Goal: Information Seeking & Learning: Learn about a topic

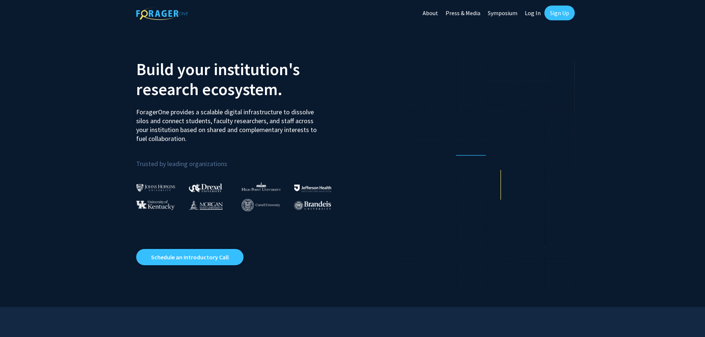
click at [537, 13] on link "Log In" at bounding box center [532, 13] width 23 height 26
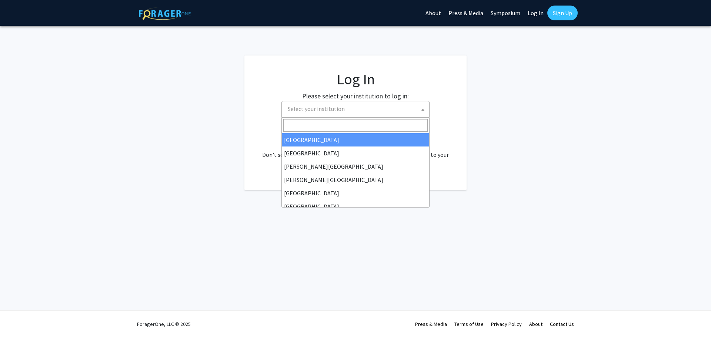
click at [361, 112] on span "Select your institution" at bounding box center [357, 108] width 144 height 15
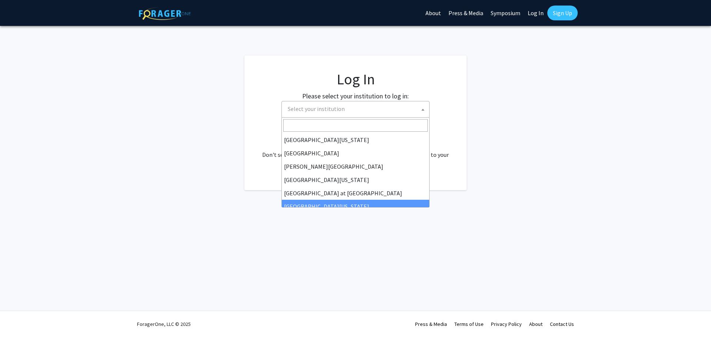
scroll to position [259, 0]
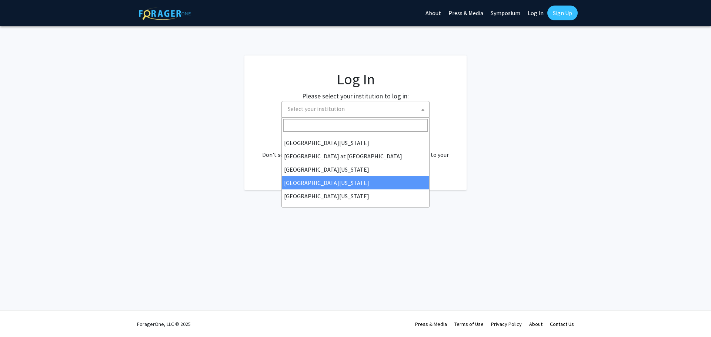
select select "31"
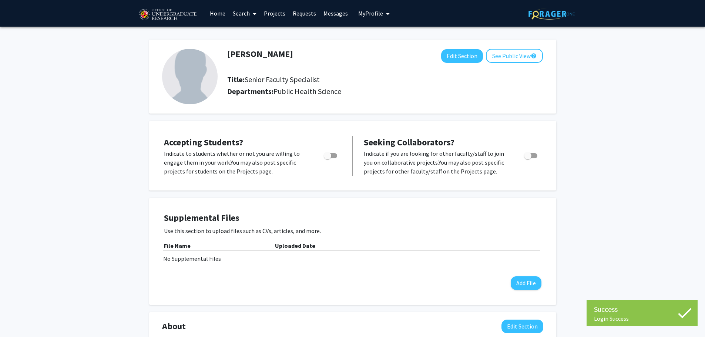
click at [665, 141] on div "[PERSON_NAME] Edit Section See Public View help Title: Senior Faculty Specialis…" at bounding box center [352, 317] width 705 height 581
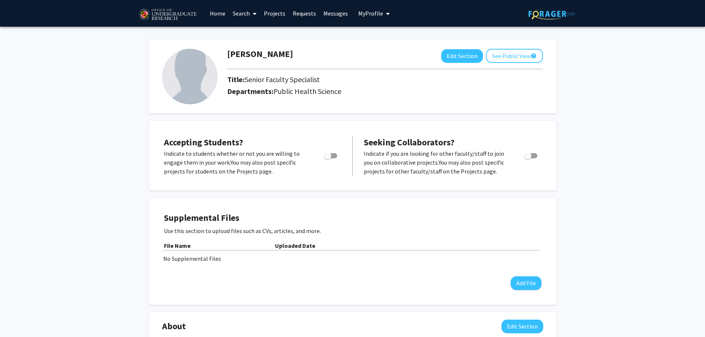
click at [244, 14] on link "Search" at bounding box center [244, 13] width 31 height 26
click at [252, 46] on span "Students" at bounding box center [251, 48] width 45 height 15
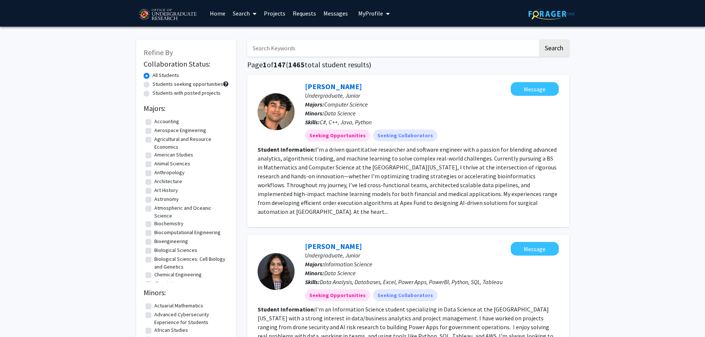
click at [272, 15] on link "Projects" at bounding box center [274, 13] width 29 height 26
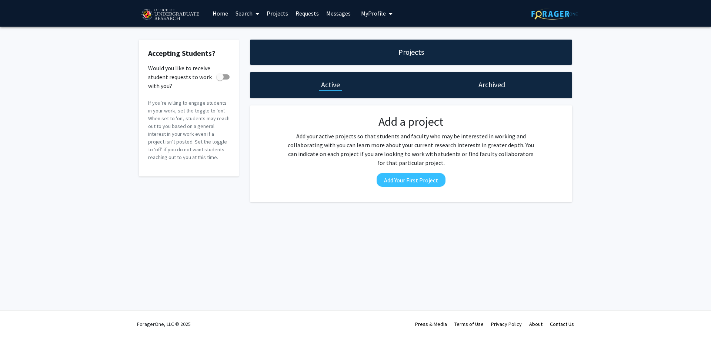
click at [304, 16] on link "Requests" at bounding box center [307, 13] width 31 height 26
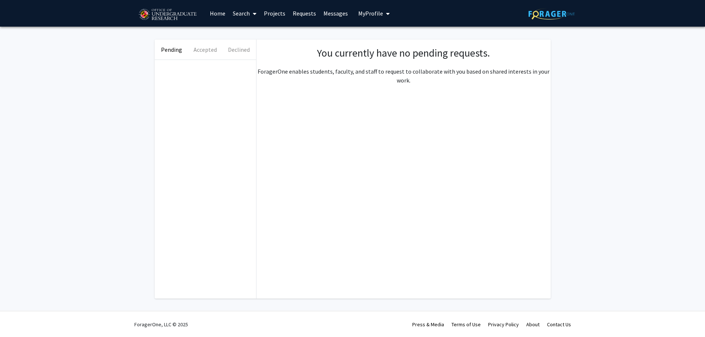
click at [339, 17] on link "Messages" at bounding box center [336, 13] width 32 height 26
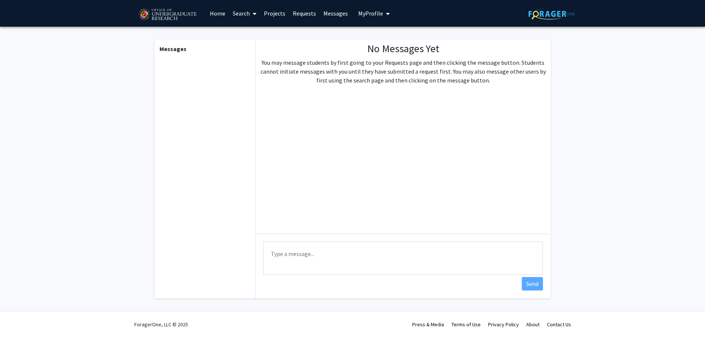
click at [371, 17] on button "My Profile" at bounding box center [374, 13] width 36 height 27
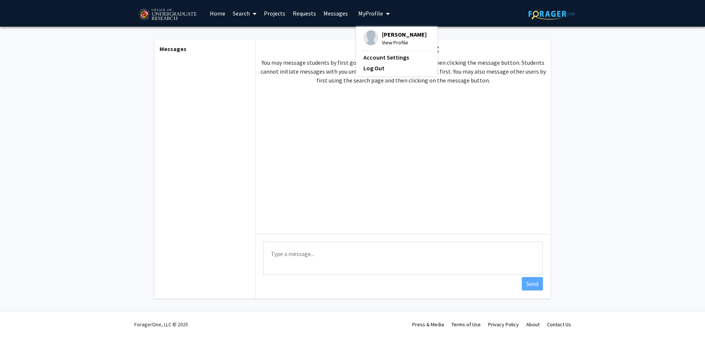
click at [214, 12] on link "Home" at bounding box center [217, 13] width 23 height 26
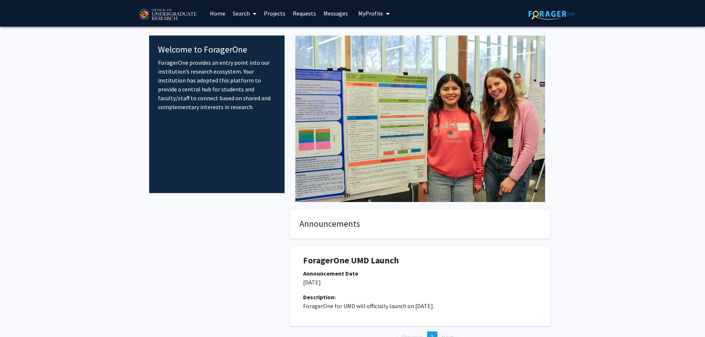
click at [253, 11] on icon at bounding box center [255, 14] width 4 height 6
click at [262, 36] on span "Faculty/Staff" at bounding box center [256, 34] width 54 height 15
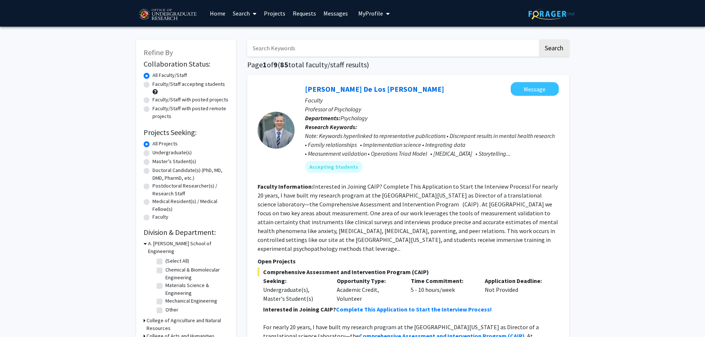
click at [141, 154] on div "Refine By Collaboration Status: Collaboration Status All Faculty/Staff Collabor…" at bounding box center [186, 240] width 100 height 401
click at [153, 154] on label "Undergraduate(s)" at bounding box center [172, 153] width 39 height 8
click at [153, 154] on input "Undergraduate(s)" at bounding box center [155, 151] width 5 height 5
radio input "true"
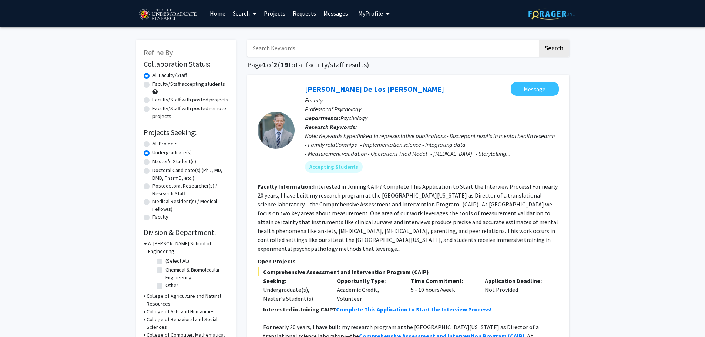
click at [153, 84] on label "Faculty/Staff accepting students" at bounding box center [189, 84] width 73 height 8
click at [153, 84] on input "Faculty/Staff accepting students" at bounding box center [155, 82] width 5 height 5
radio input "true"
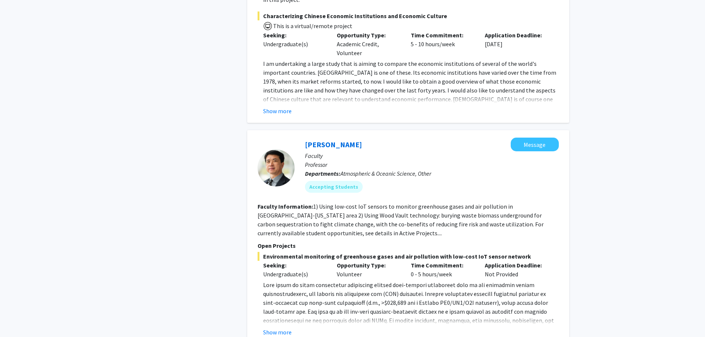
scroll to position [3426, 0]
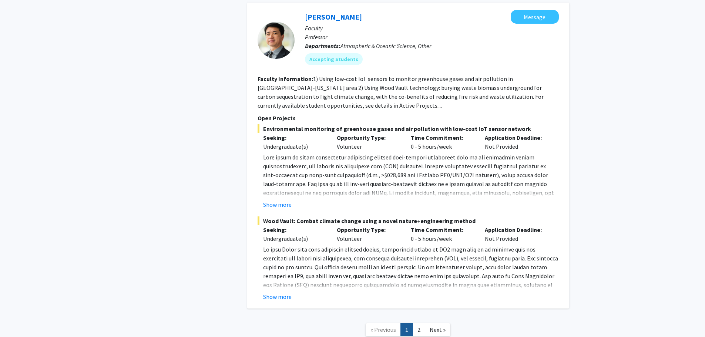
click at [436, 316] on nav "« Previous 1 2 Next »" at bounding box center [408, 331] width 322 height 30
click at [436, 326] on span "Next »" at bounding box center [438, 329] width 16 height 7
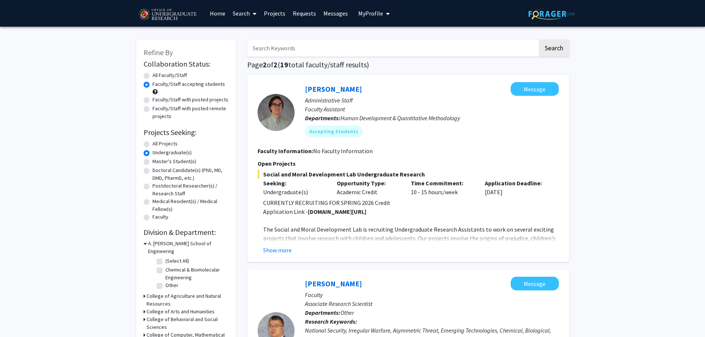
click at [350, 210] on strong "[DOMAIN_NAME][URL]" at bounding box center [337, 211] width 59 height 7
click at [350, 213] on strong "[DOMAIN_NAME][URL]" at bounding box center [337, 211] width 59 height 7
click at [282, 252] on button "Show more" at bounding box center [277, 250] width 29 height 9
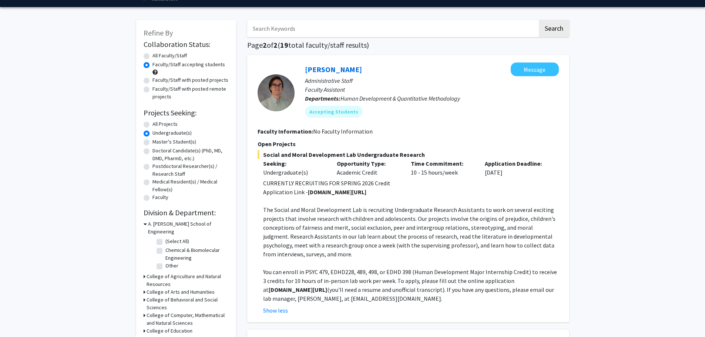
scroll to position [37, 0]
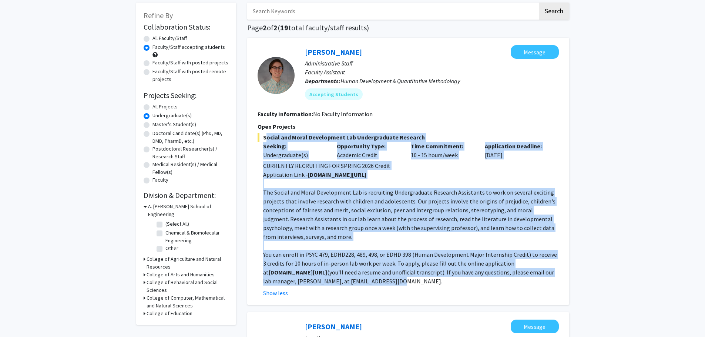
drag, startPoint x: 387, startPoint y: 282, endPoint x: 261, endPoint y: 140, distance: 189.9
click at [261, 140] on div "Social and Moral Development Lab Undergraduate Research Seeking: Undergraduate(…" at bounding box center [408, 215] width 301 height 165
copy div "Social and Moral Development Lab Undergraduate Research Seeking: Undergraduate(…"
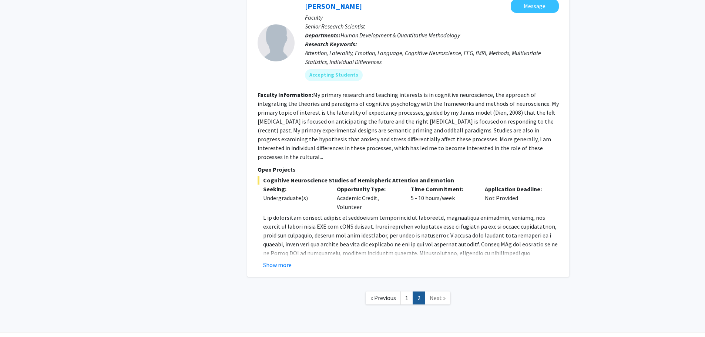
scroll to position [2079, 0]
